Goal: Find specific page/section: Find specific page/section

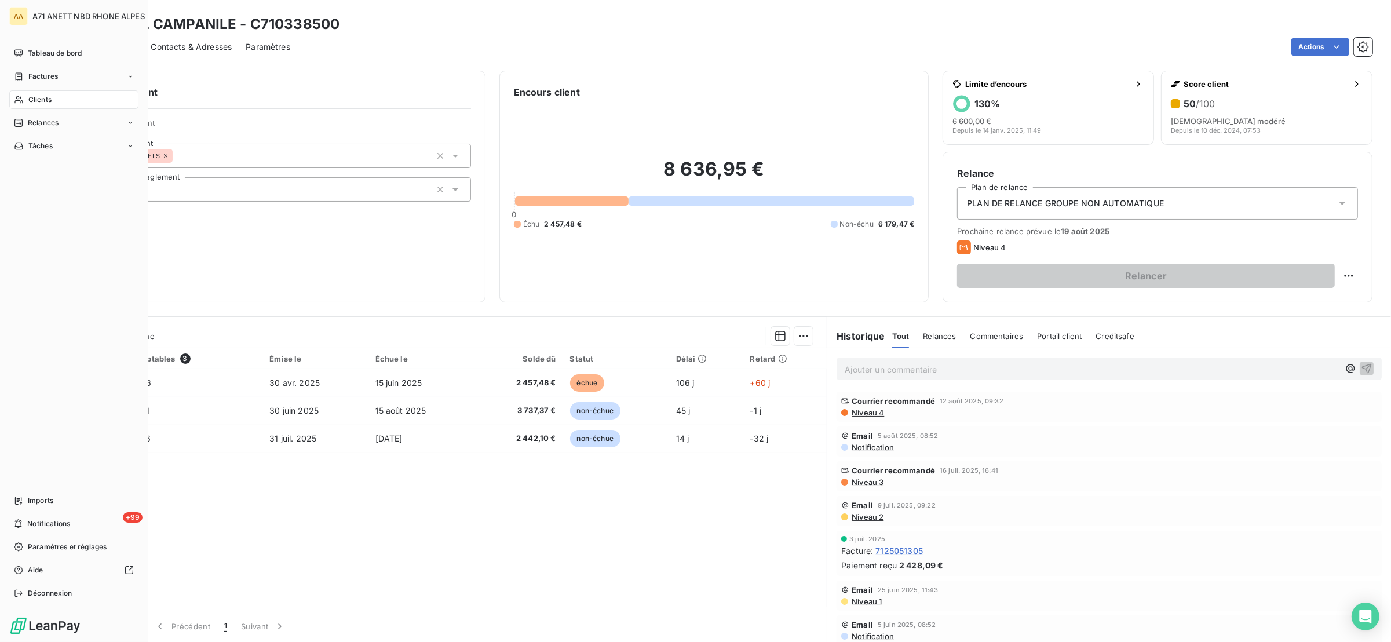
click at [21, 104] on icon at bounding box center [19, 99] width 10 height 9
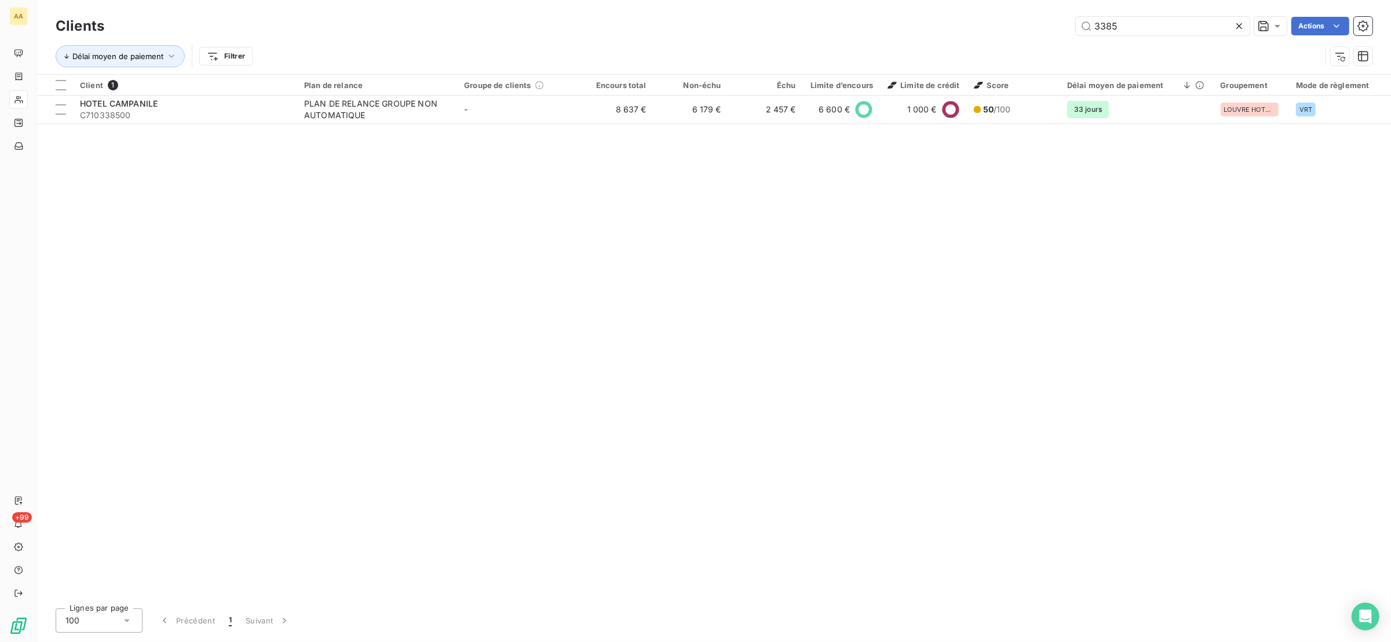
drag, startPoint x: 1166, startPoint y: 24, endPoint x: 1003, endPoint y: 7, distance: 163.2
click at [1003, 7] on div "Clients 3385 Actions Délai moyen de paiement Filtrer" at bounding box center [714, 37] width 1354 height 74
type input "VICAT"
click at [497, 92] on th "Groupe de clients" at bounding box center [518, 85] width 122 height 21
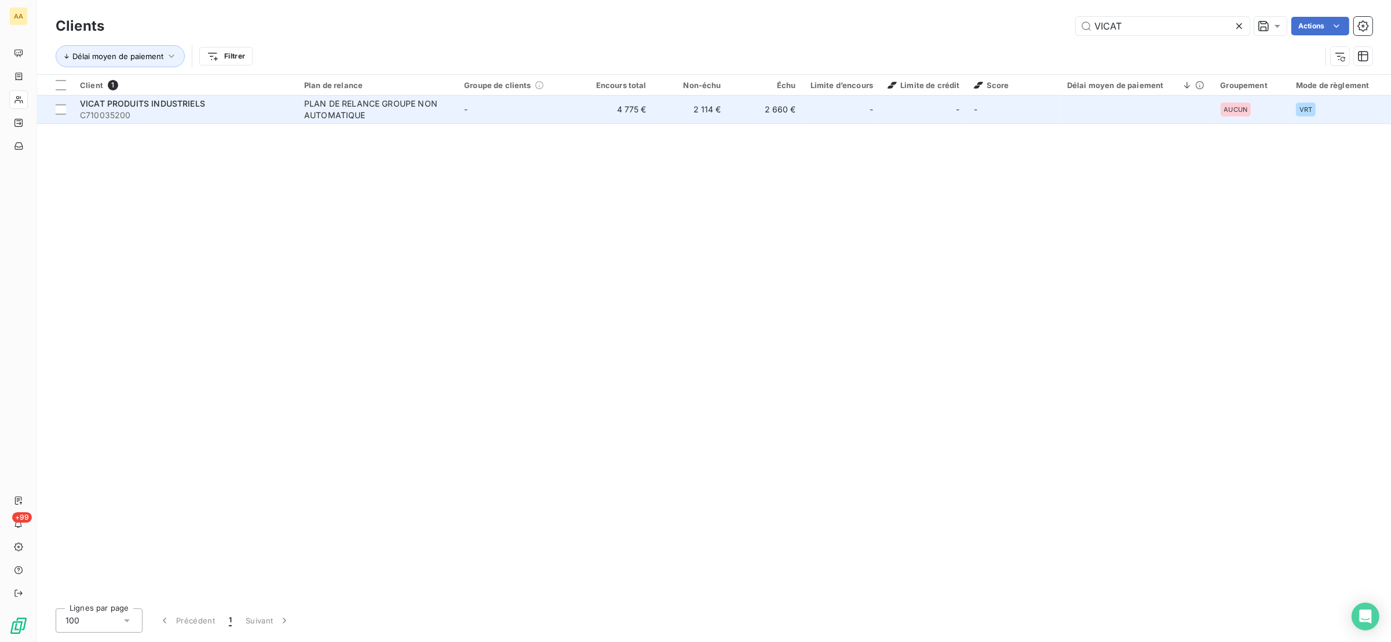
click at [493, 109] on td "-" at bounding box center [518, 110] width 122 height 28
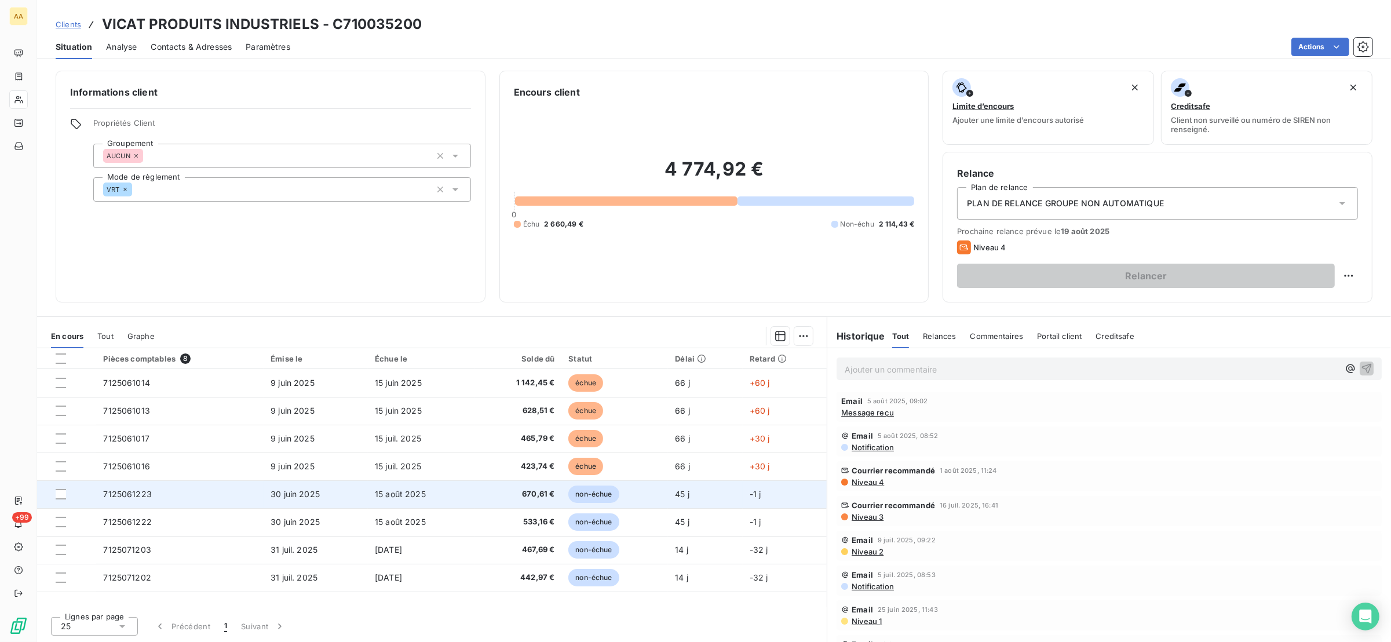
click at [158, 494] on td "7125061223" at bounding box center [179, 494] width 167 height 28
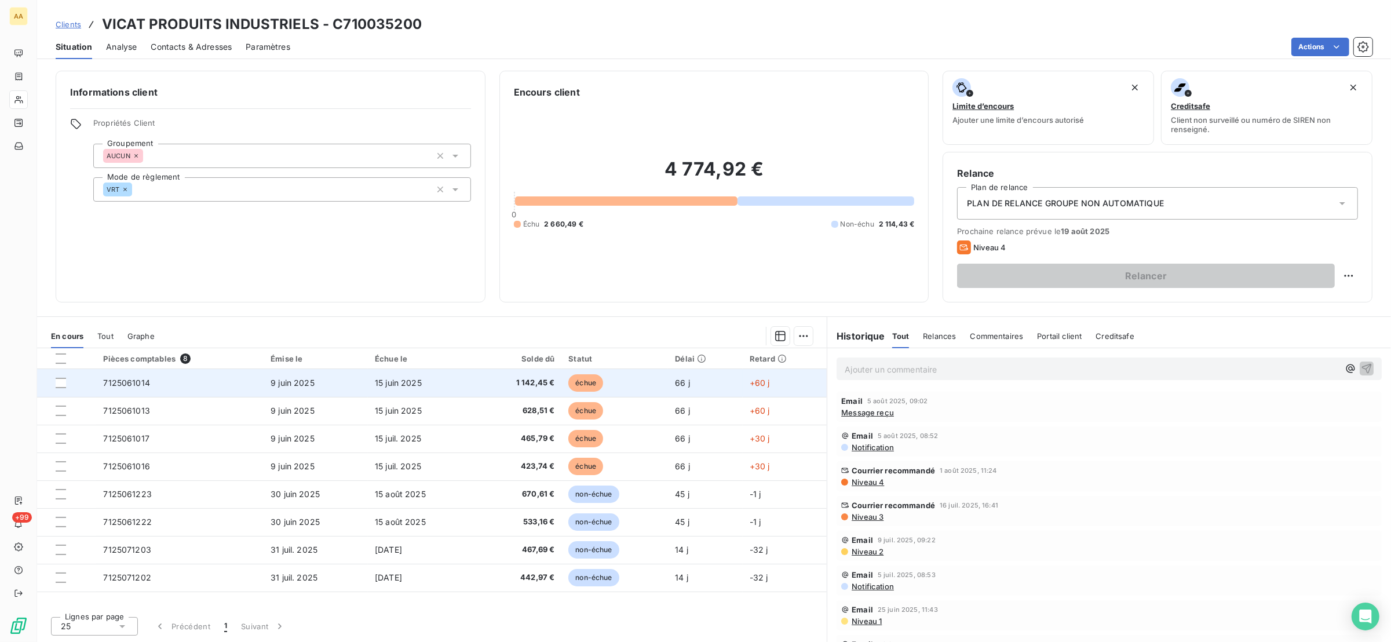
click at [175, 387] on td "7125061014" at bounding box center [179, 383] width 167 height 28
click at [145, 379] on span "7125061014" at bounding box center [126, 383] width 47 height 10
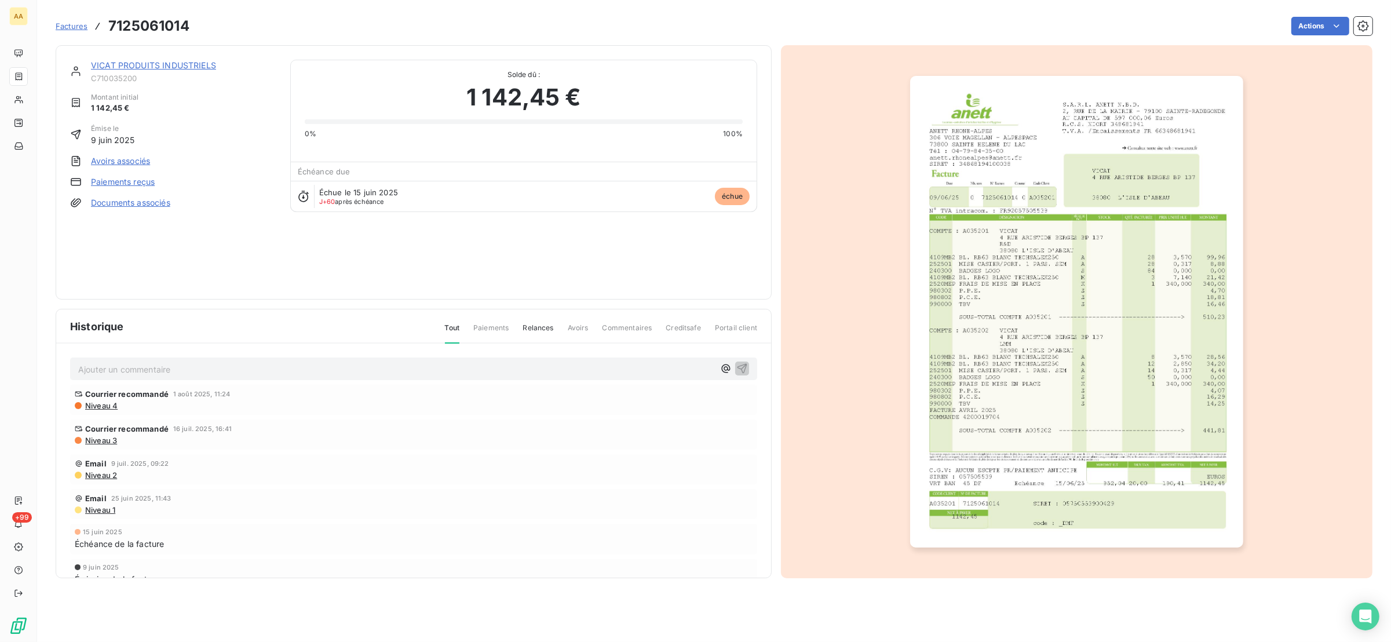
click at [945, 240] on img "button" at bounding box center [1076, 312] width 333 height 472
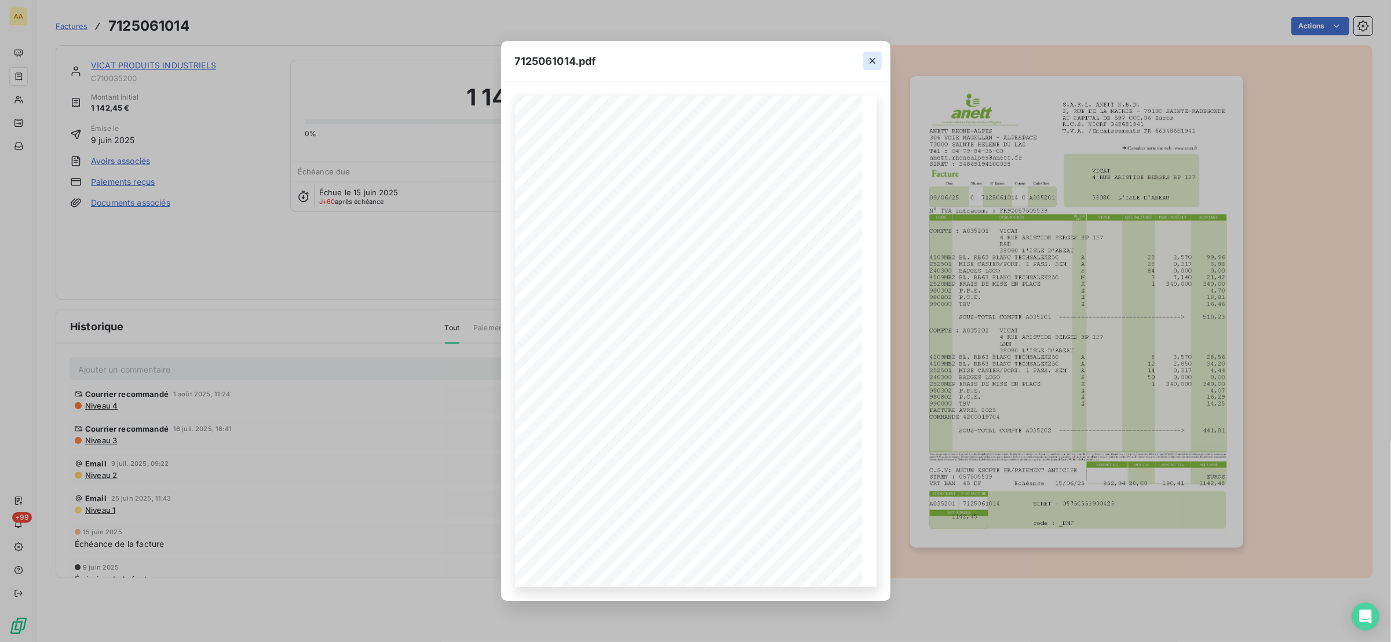
click at [874, 58] on icon "button" at bounding box center [873, 61] width 12 height 12
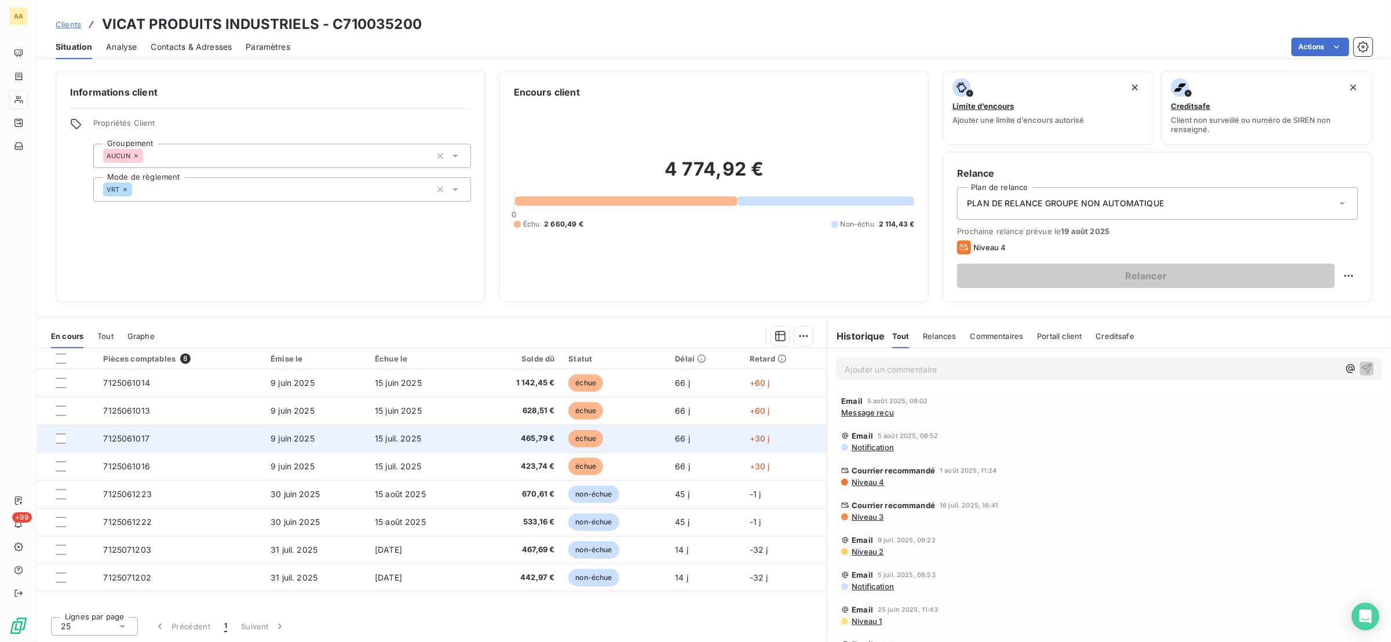
click at [159, 443] on td "7125061017" at bounding box center [179, 439] width 167 height 28
click at [165, 440] on td "7125061017" at bounding box center [179, 439] width 167 height 28
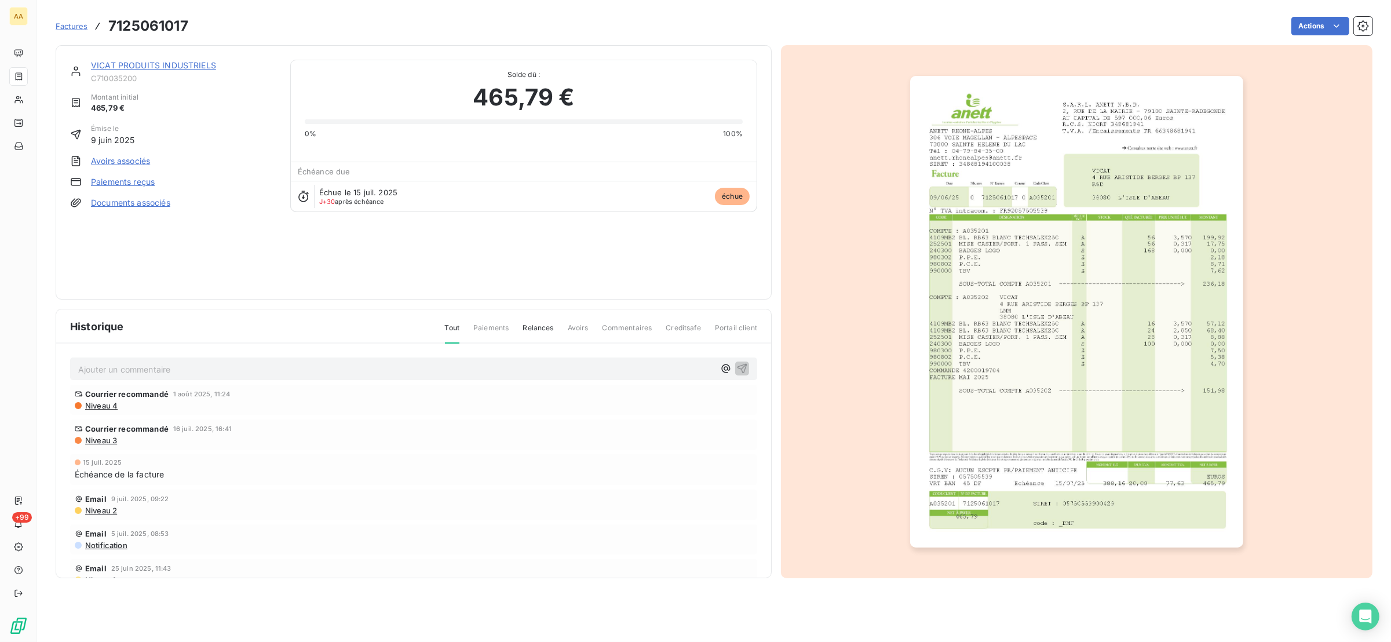
click at [981, 279] on img "button" at bounding box center [1076, 312] width 333 height 472
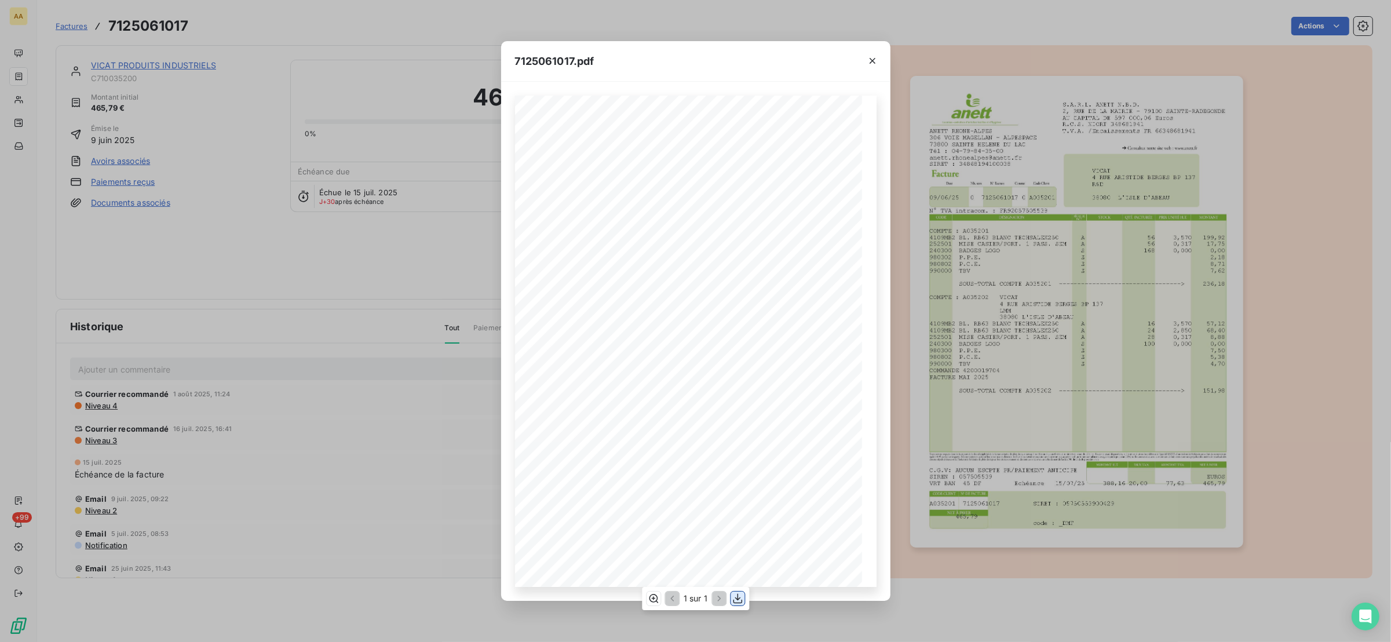
click at [742, 593] on icon "button" at bounding box center [738, 599] width 12 height 12
